Goal: Transaction & Acquisition: Book appointment/travel/reservation

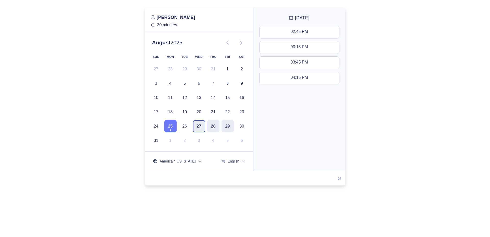
click at [201, 127] on button "27" at bounding box center [199, 126] width 12 height 12
click at [298, 31] on div "02:30 PM - 03:00 PM" at bounding box center [299, 32] width 39 height 6
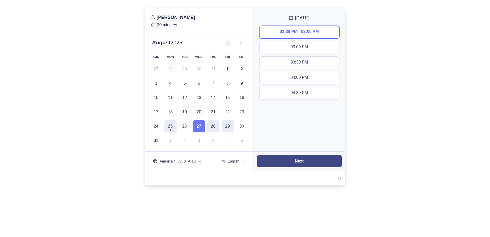
click at [297, 158] on button "Next" at bounding box center [299, 161] width 85 height 12
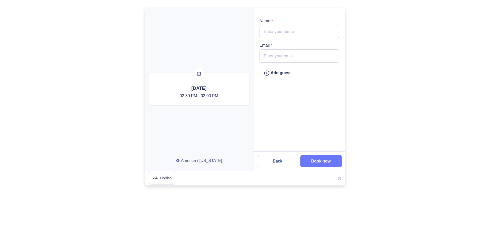
click at [293, 32] on input "Name *" at bounding box center [300, 31] width 80 height 13
type input "[PERSON_NAME]"
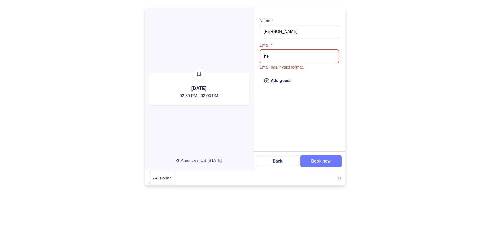
type input "h"
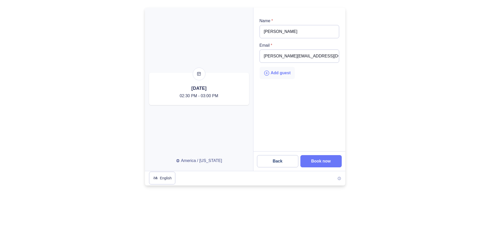
type input "[PERSON_NAME][EMAIL_ADDRESS][DOMAIN_NAME]"
click at [268, 72] on icon "type" at bounding box center [267, 73] width 6 height 6
click at [276, 80] on input "email" at bounding box center [300, 80] width 80 height 13
type input "[PERSON_NAME][EMAIL_ADDRESS][DOMAIN_NAME]"
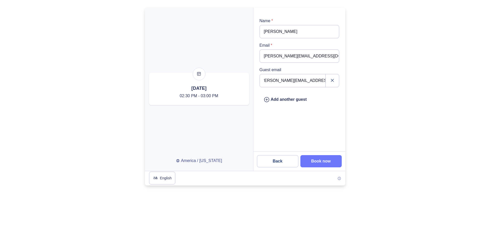
scroll to position [0, 0]
click at [326, 165] on button "Book now" at bounding box center [320, 161] width 41 height 12
